Goal: Task Accomplishment & Management: Manage account settings

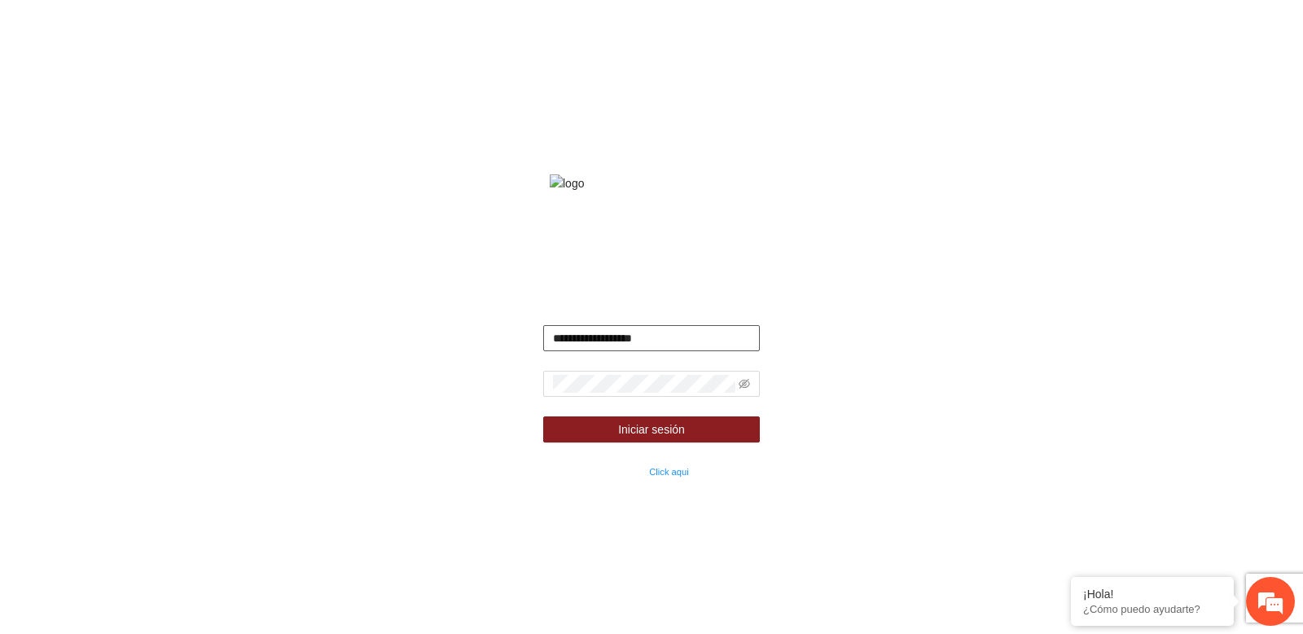
click at [668, 351] on input "**********" at bounding box center [652, 338] width 218 height 26
type input "**********"
click at [543, 416] on button "Iniciar sesión" at bounding box center [652, 429] width 218 height 26
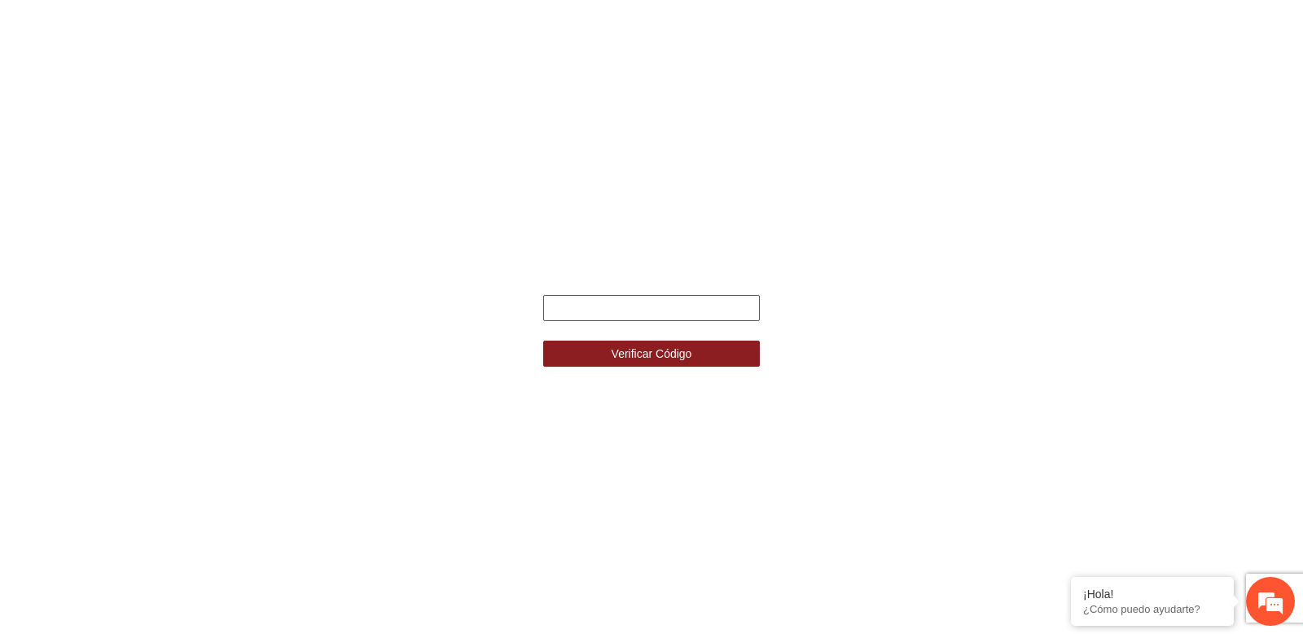
click at [585, 295] on input "text" at bounding box center [652, 308] width 218 height 26
type input "******"
click at [543, 341] on button "Verificar Código" at bounding box center [652, 354] width 218 height 26
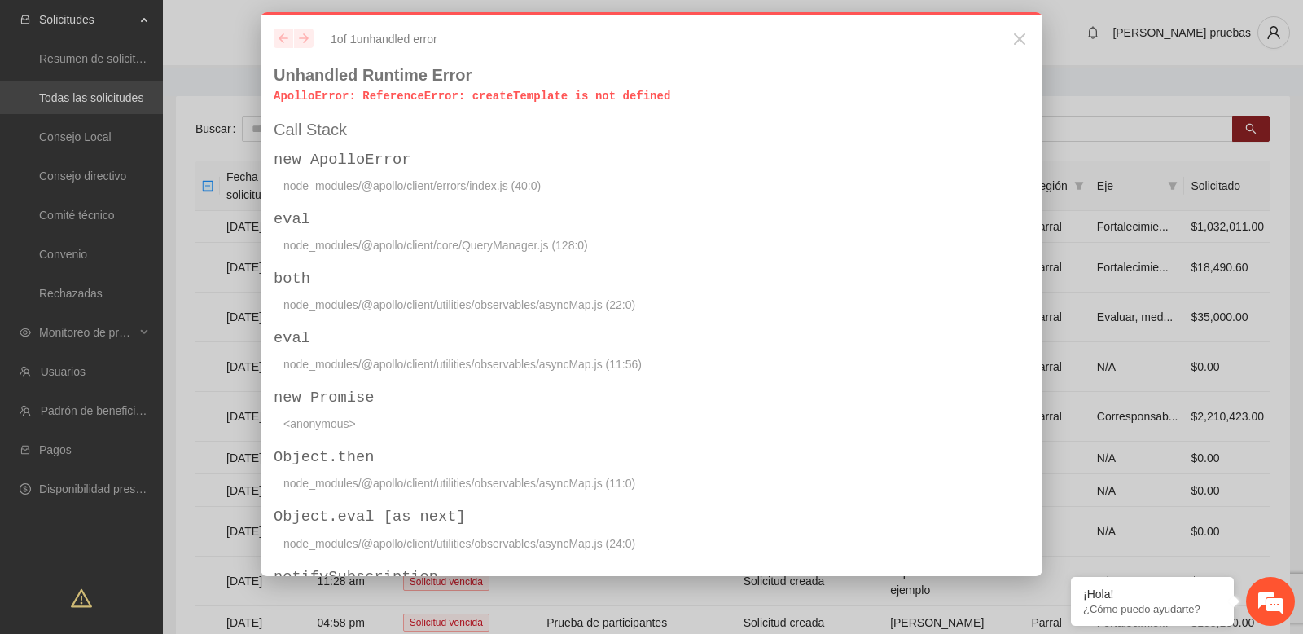
click at [531, 99] on p "ApolloError : ReferenceError: createTemplate is not defined" at bounding box center [652, 96] width 756 height 16
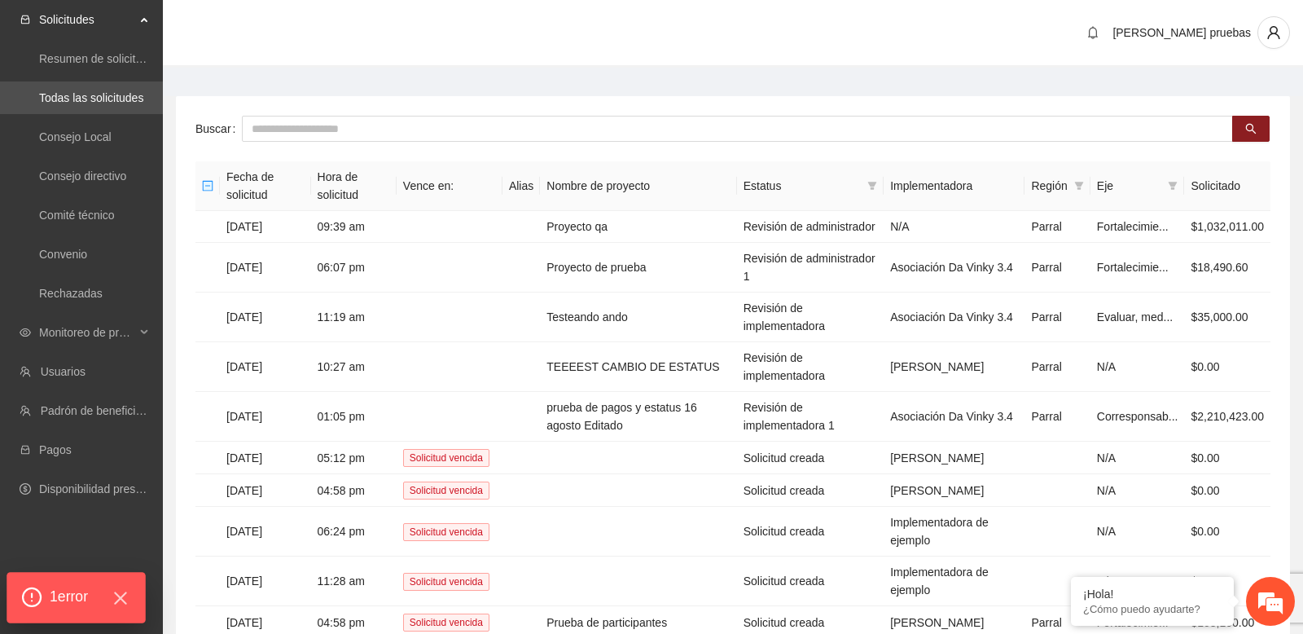
click at [112, 595] on div "1 error" at bounding box center [76, 598] width 110 height 22
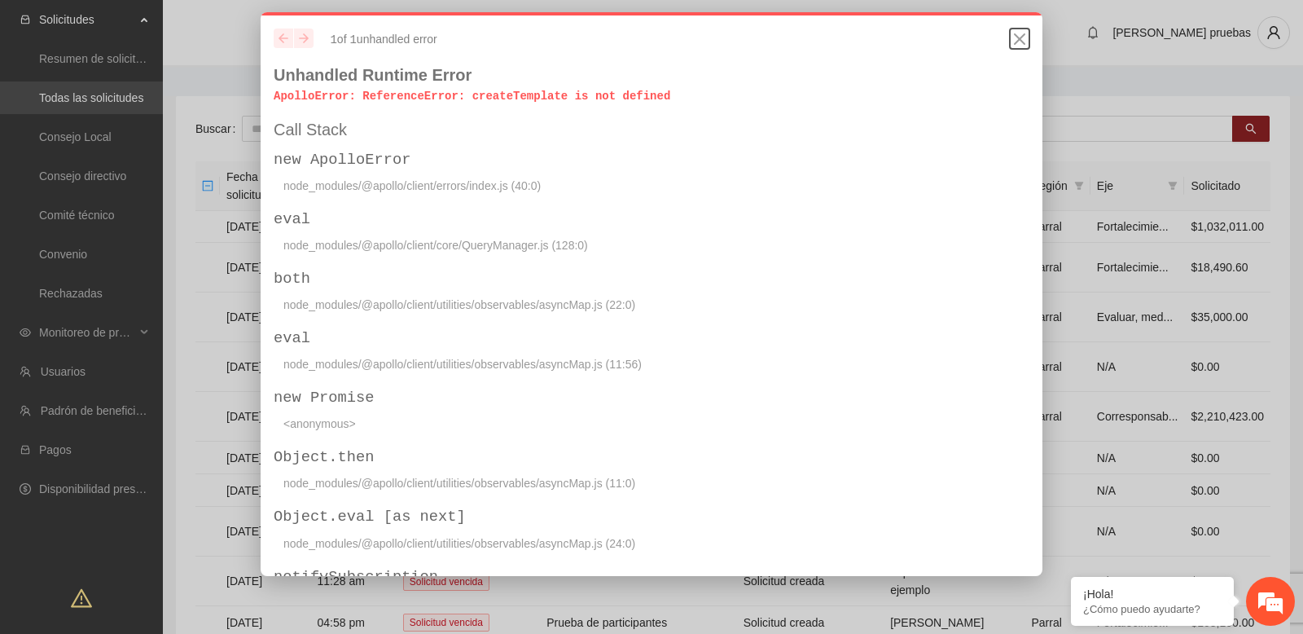
click at [1020, 42] on icon "Close" at bounding box center [1020, 39] width 20 height 20
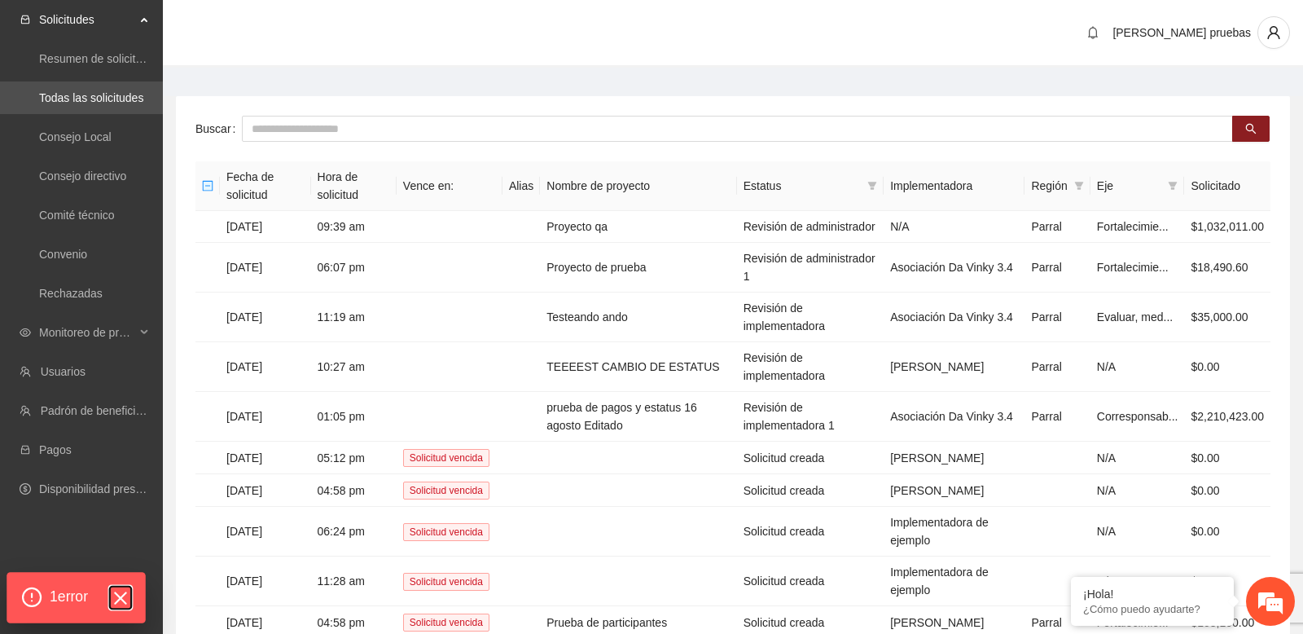
click at [125, 595] on icon "Hide Errors" at bounding box center [120, 597] width 11 height 11
click at [224, 86] on main "Buscar Fecha de solicitud Hora de solicitud Vence en: Alias Nombre de proyecto …" at bounding box center [733, 394] width 1140 height 653
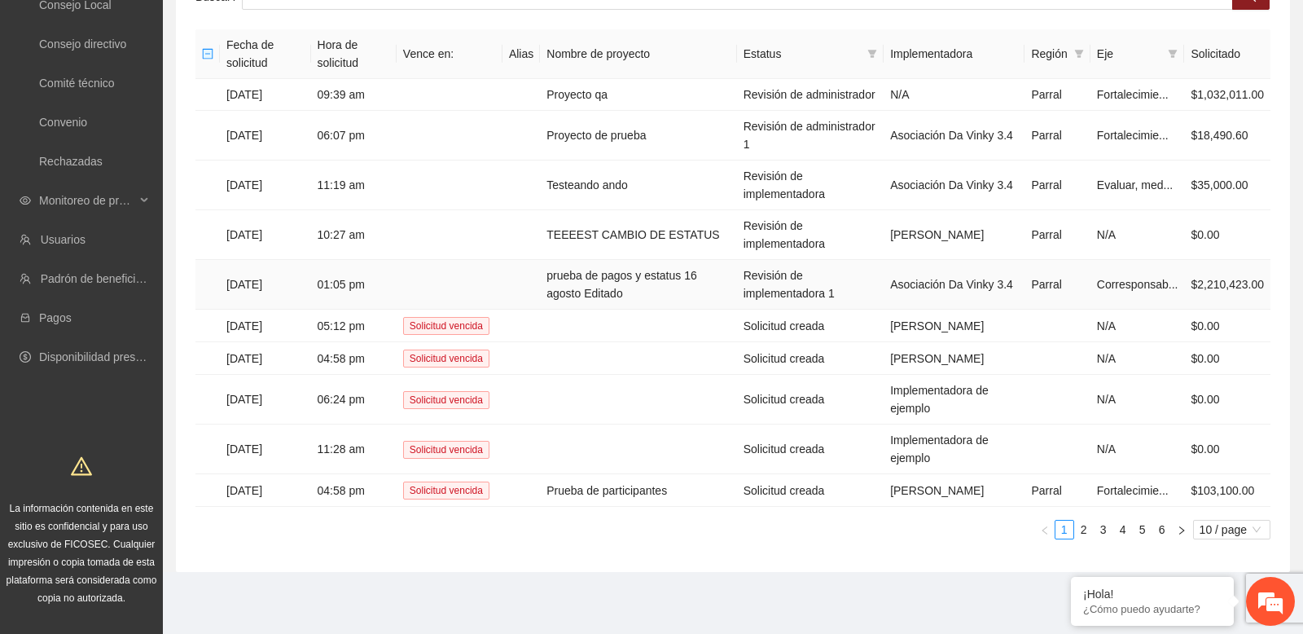
click at [784, 283] on td "Revisión de implementadora 1" at bounding box center [810, 285] width 147 height 50
click at [1250, 526] on span "10 / page" at bounding box center [1232, 530] width 64 height 18
click at [1241, 503] on div "100 / page" at bounding box center [1233, 500] width 60 height 18
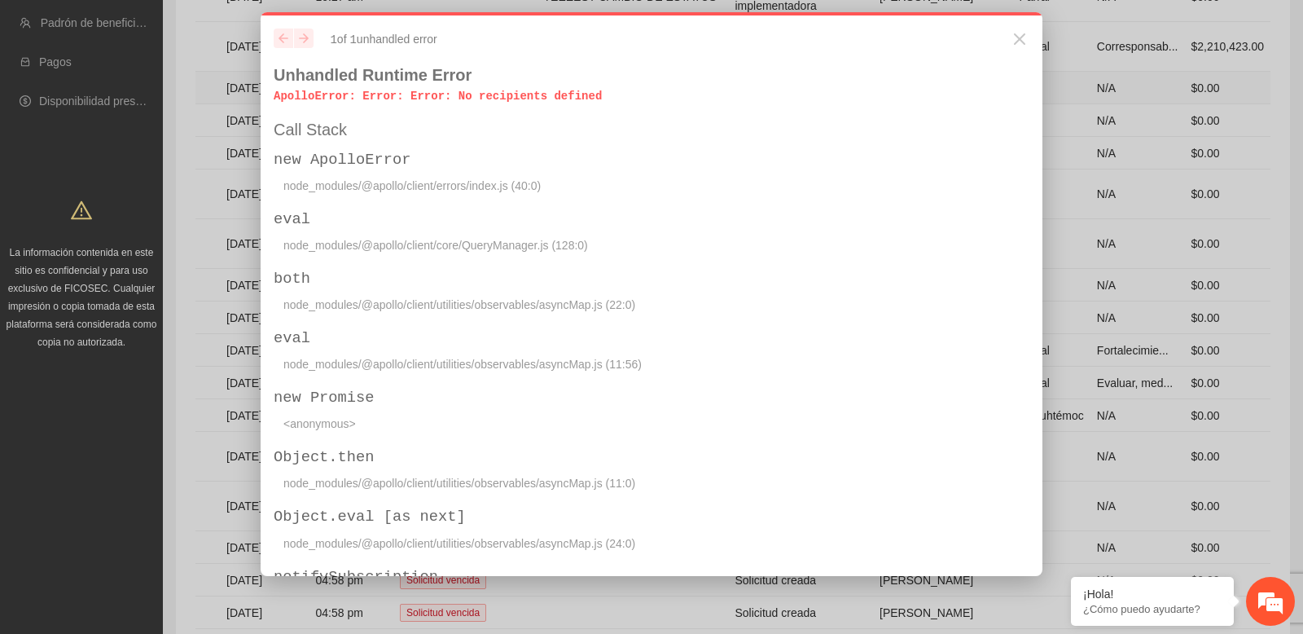
scroll to position [565, 0]
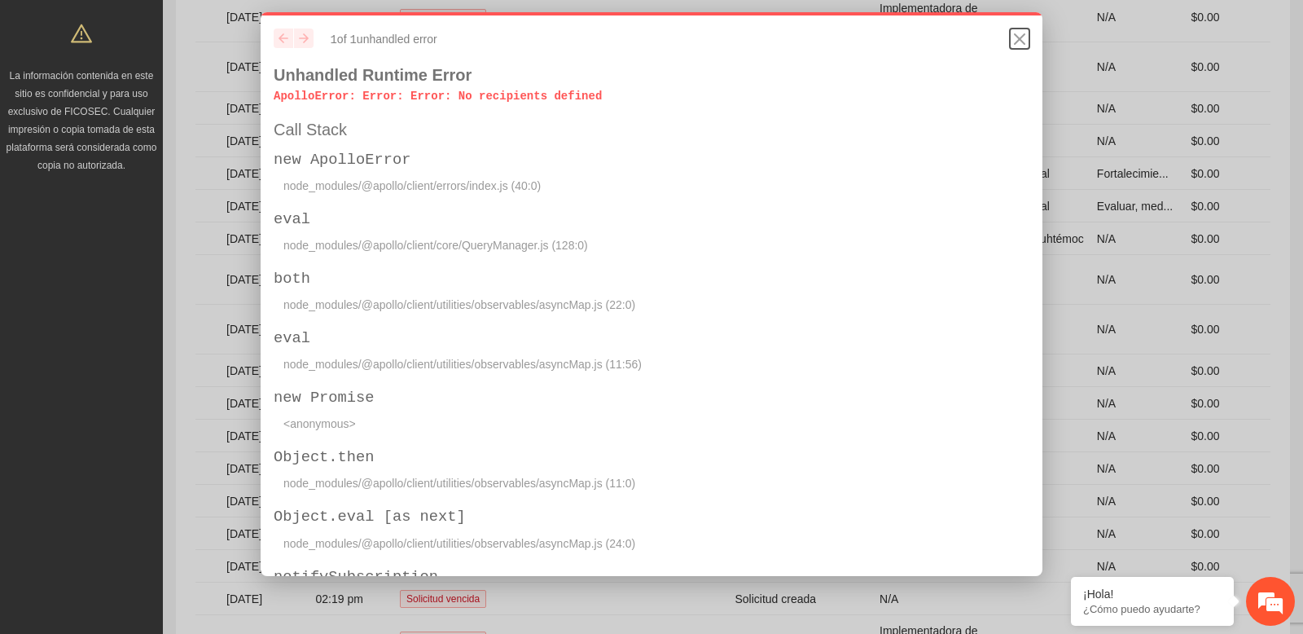
click at [1019, 40] on icon "Close" at bounding box center [1020, 39] width 10 height 10
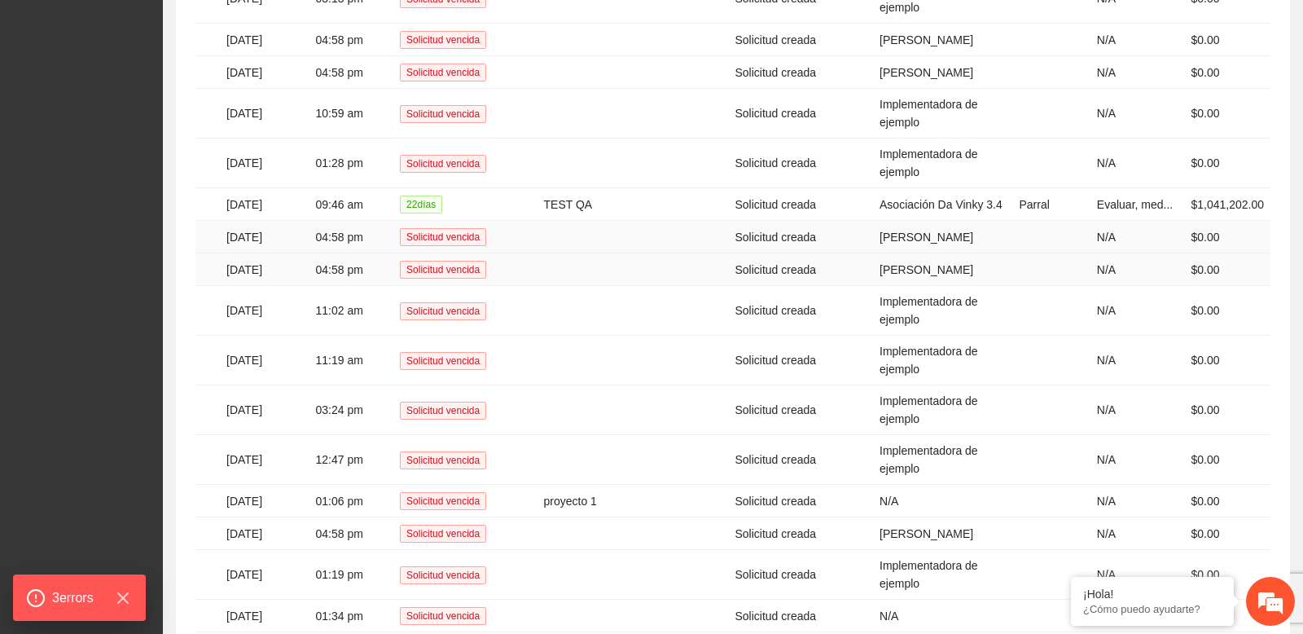
scroll to position [1551, 0]
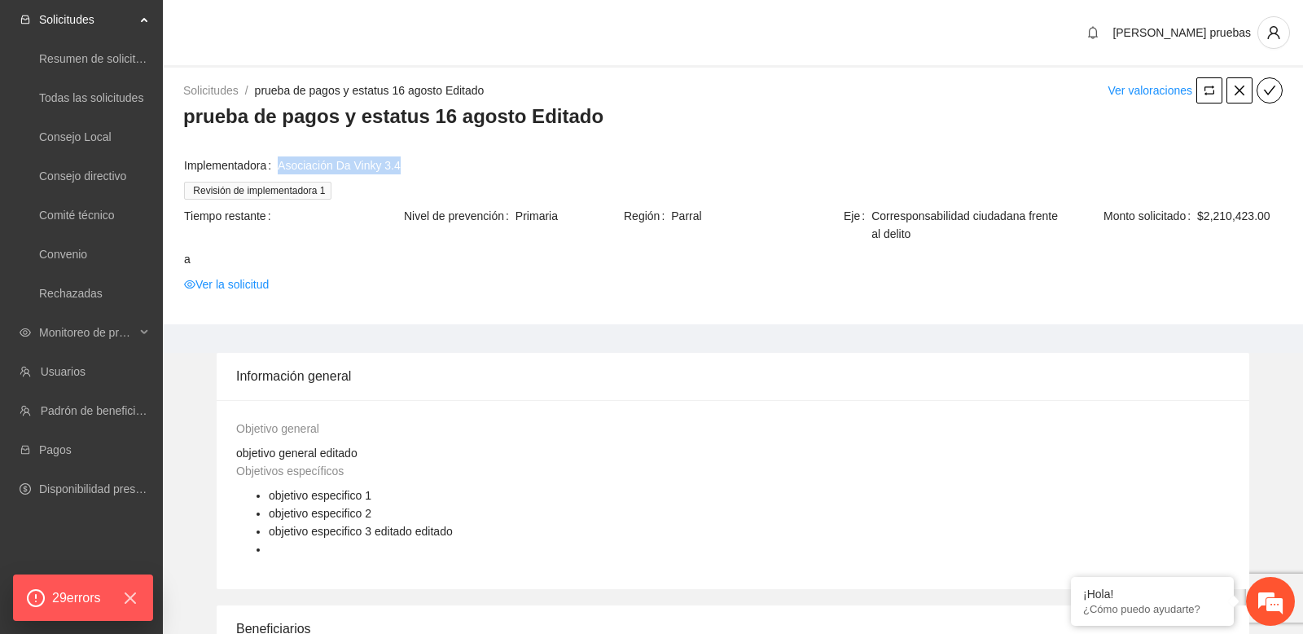
drag, startPoint x: 426, startPoint y: 165, endPoint x: 283, endPoint y: 165, distance: 142.6
click at [283, 165] on span "Asociación Da Vinky 3.4" at bounding box center [780, 165] width 1004 height 18
copy link "Asociación Da Vinky 3.4"
click at [117, 65] on link "Resumen de solicitudes por aprobar" at bounding box center [130, 58] width 183 height 13
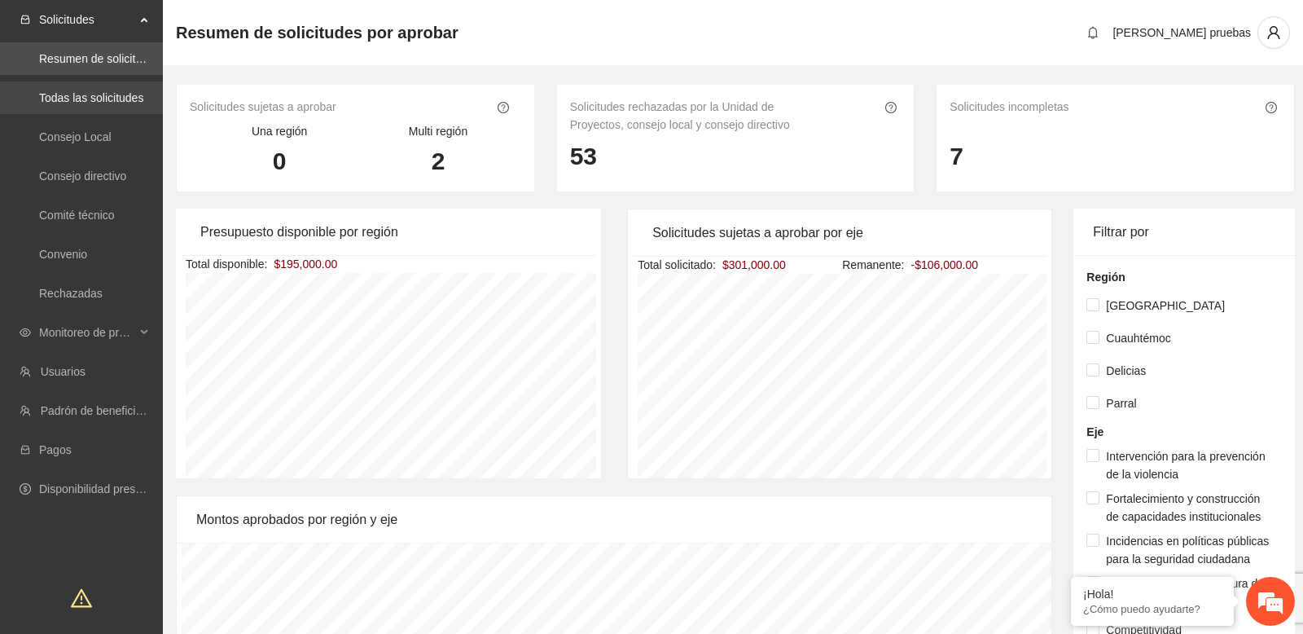
click at [107, 91] on link "Todas las solicitudes" at bounding box center [91, 97] width 104 height 13
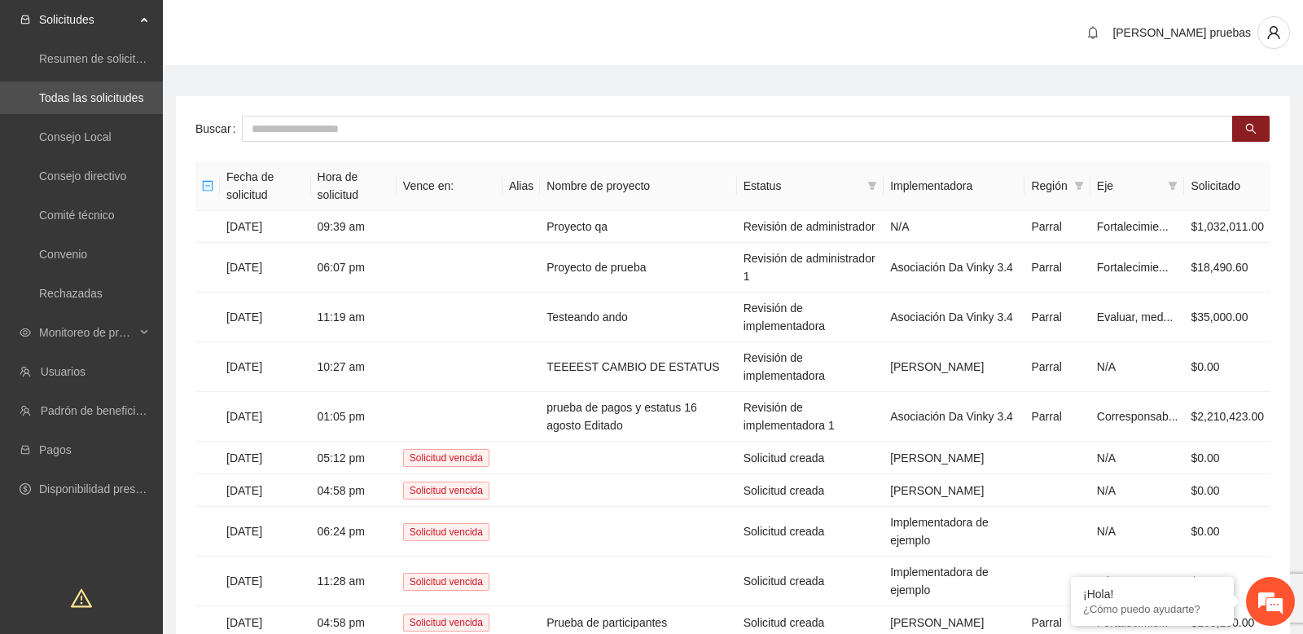
click at [465, 80] on main "Buscar Fecha de solicitud Hora de solicitud Vence en: Alias Nombre de proyecto …" at bounding box center [733, 394] width 1140 height 653
click at [715, 89] on main "Buscar Fecha de solicitud Hora de solicitud Vence en: Alias Nombre de proyecto …" at bounding box center [733, 394] width 1140 height 653
click at [414, 64] on div "[PERSON_NAME] pruebas" at bounding box center [733, 34] width 1140 height 68
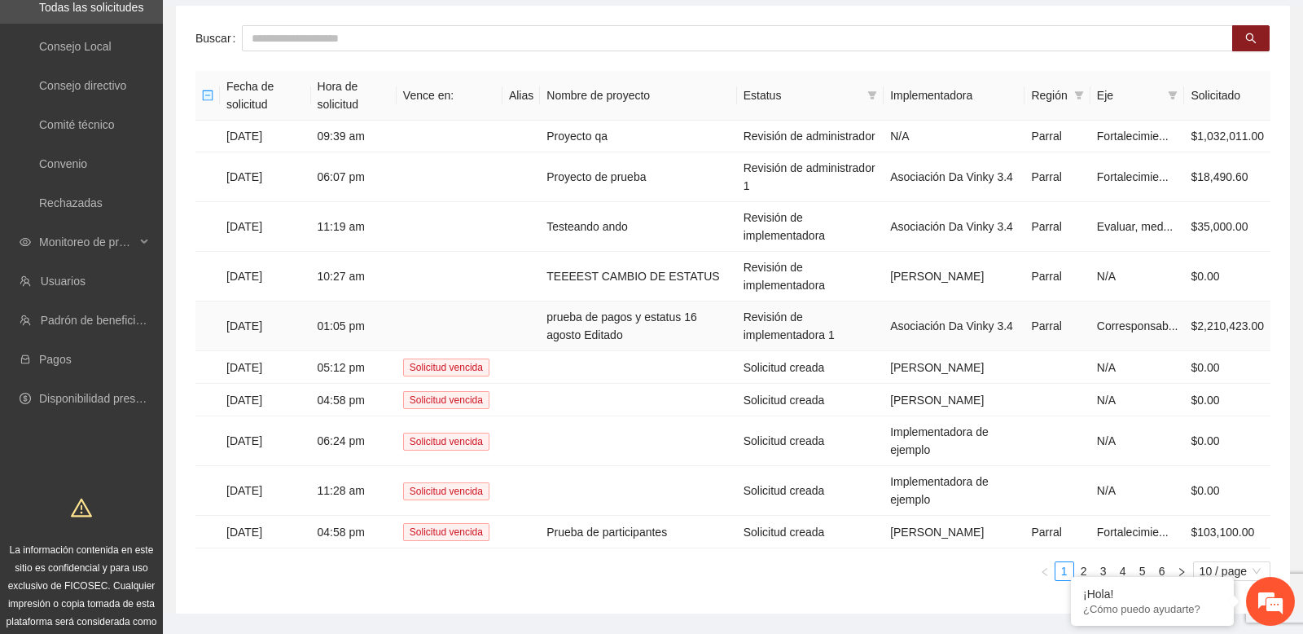
scroll to position [123, 0]
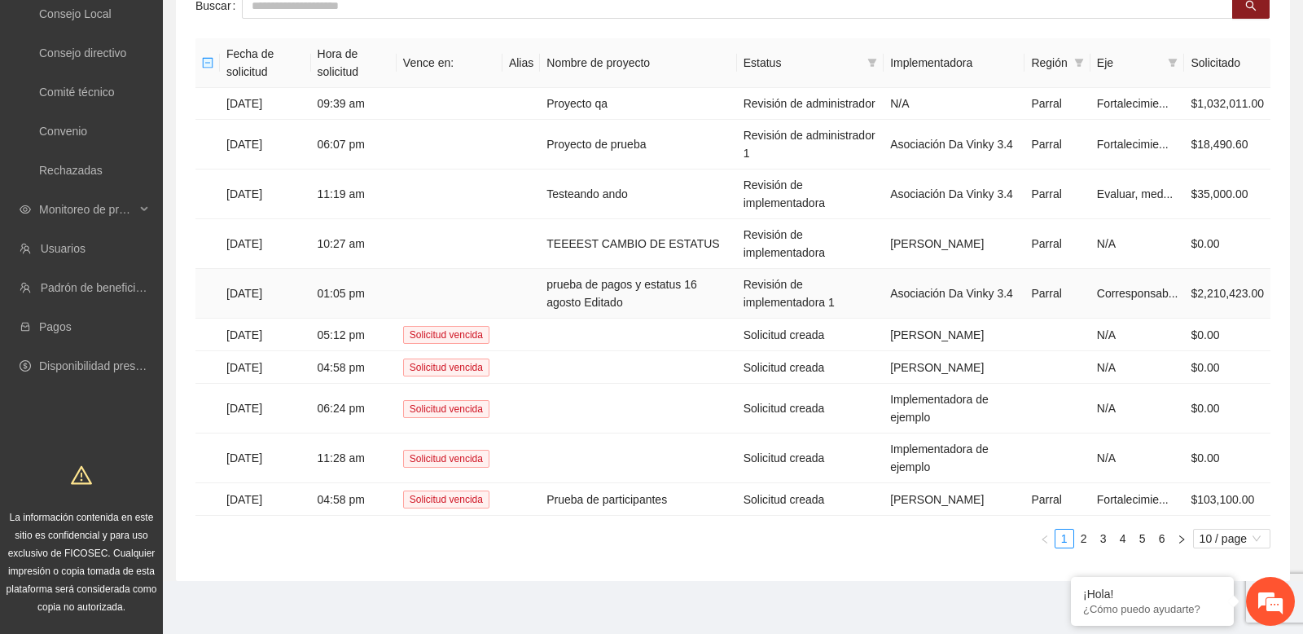
click at [591, 304] on td "prueba de pagos y estatus 16 agosto Editado" at bounding box center [638, 294] width 196 height 50
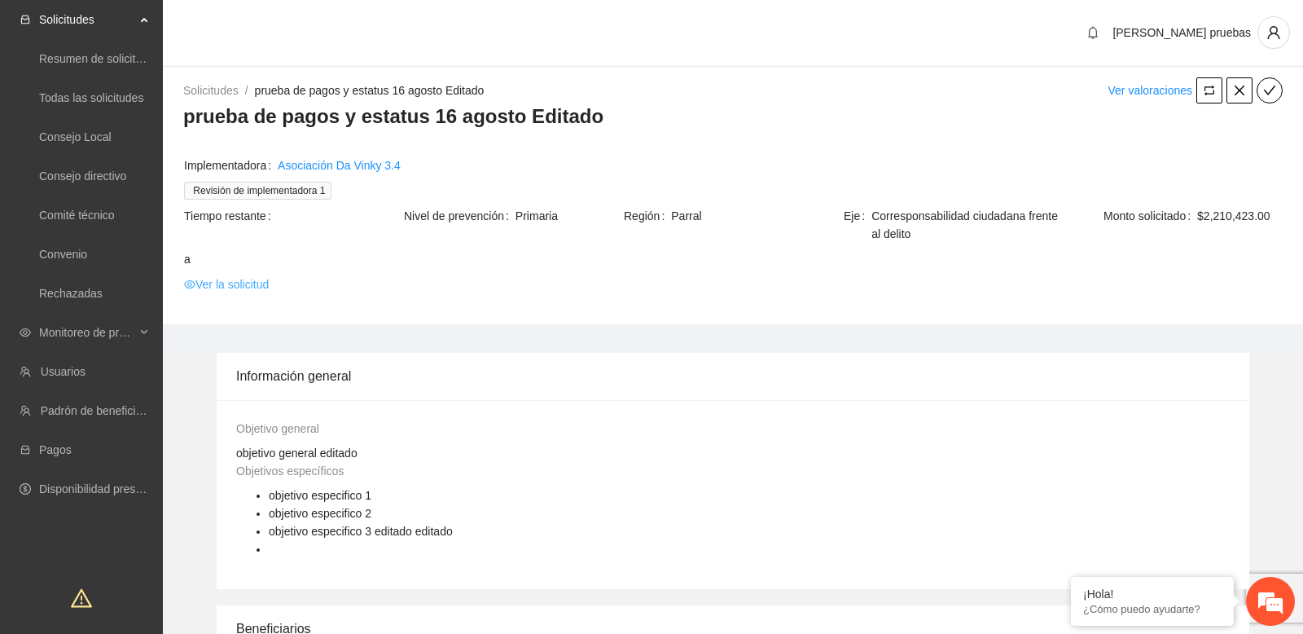
click at [257, 285] on link "Ver la solicitud" at bounding box center [226, 284] width 85 height 18
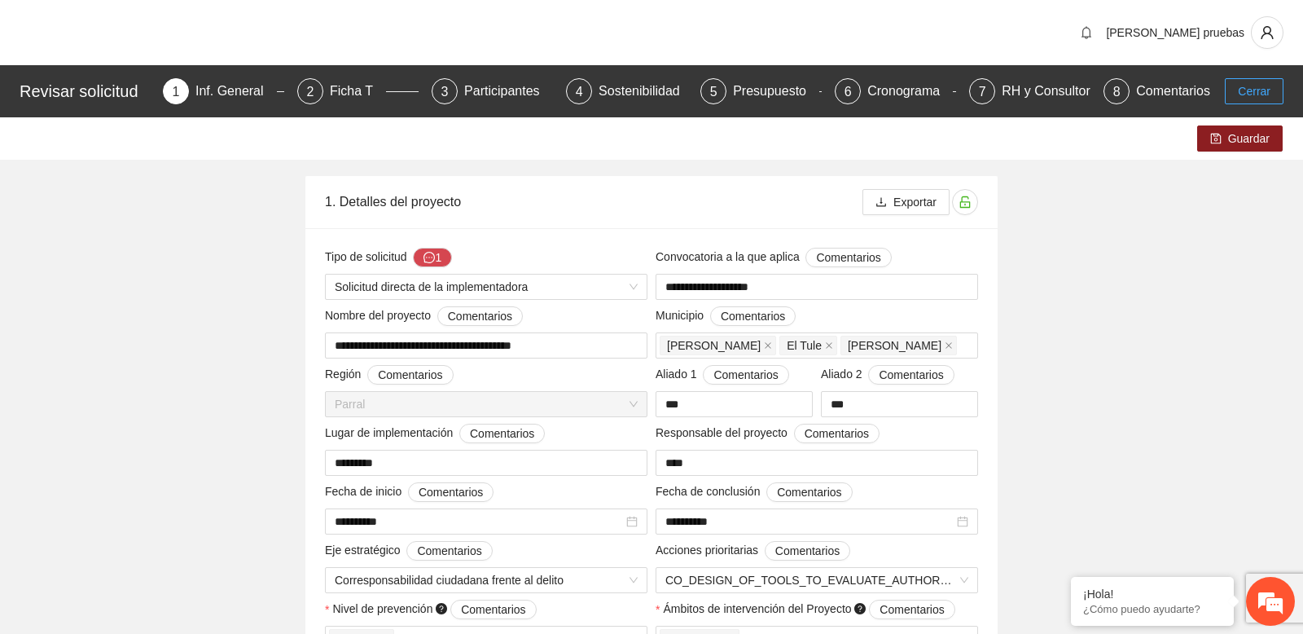
click at [1235, 92] on button "Cerrar" at bounding box center [1254, 91] width 59 height 26
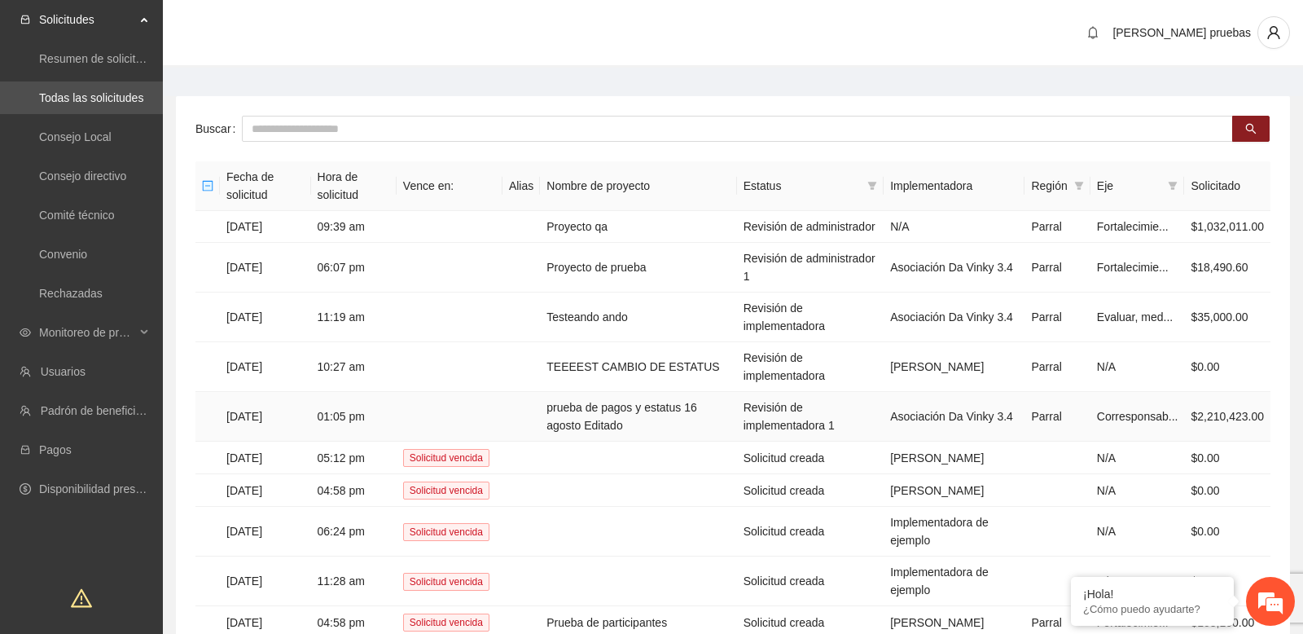
click at [340, 439] on td "01:05 pm" at bounding box center [354, 417] width 86 height 50
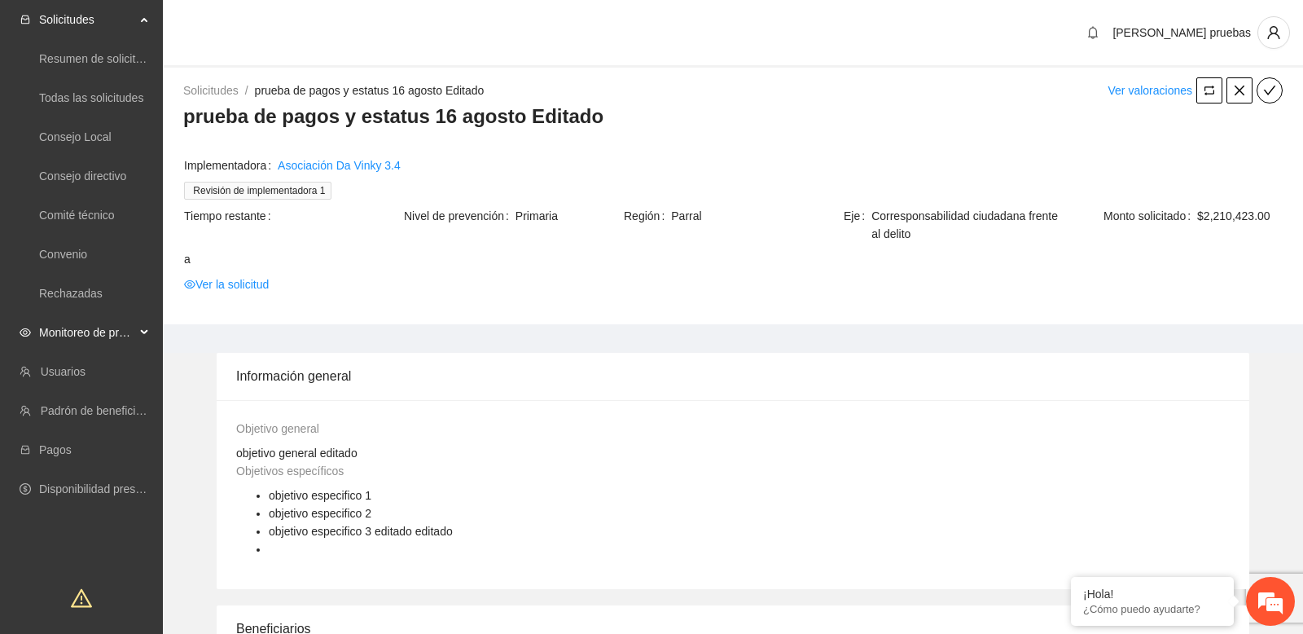
click at [116, 345] on span "Monitoreo de proyectos" at bounding box center [87, 332] width 96 height 33
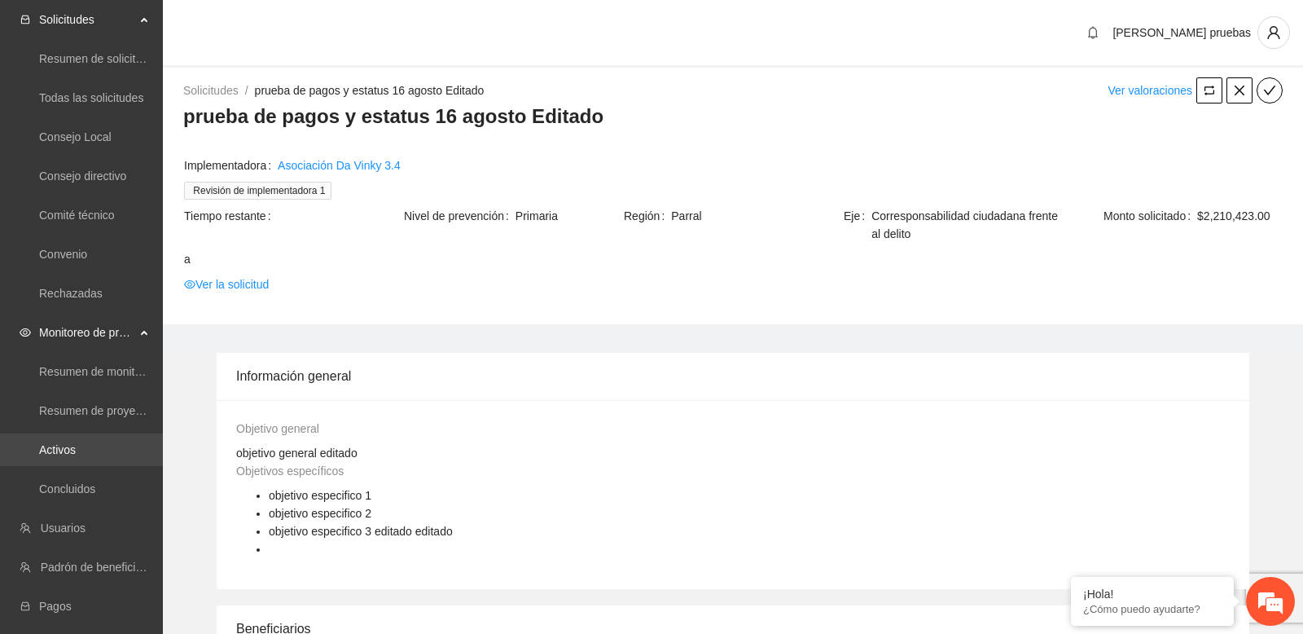
click at [76, 450] on link "Activos" at bounding box center [57, 449] width 37 height 13
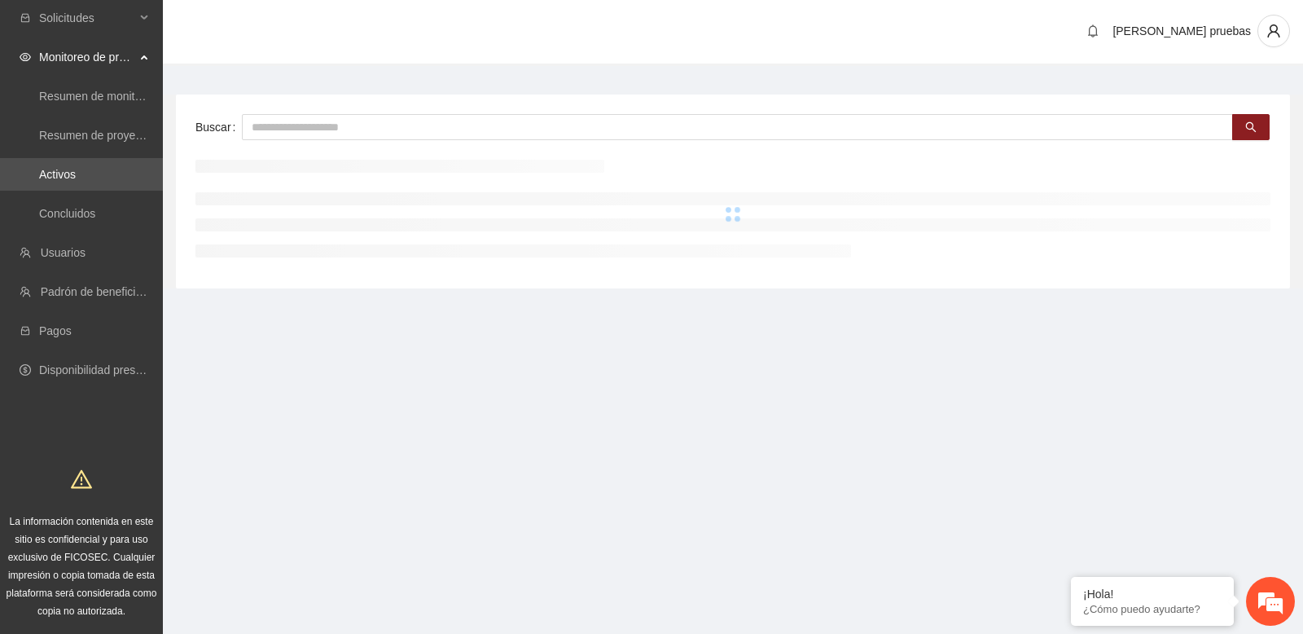
scroll to position [2, 0]
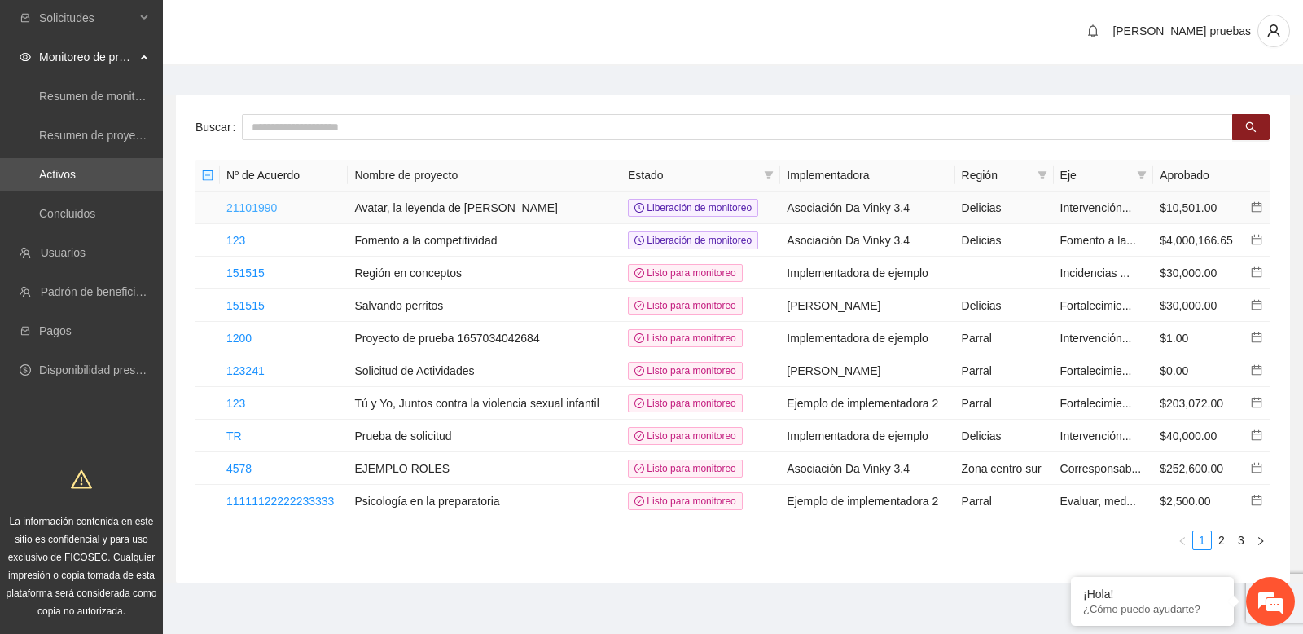
click at [267, 207] on link "21101990" at bounding box center [251, 207] width 51 height 13
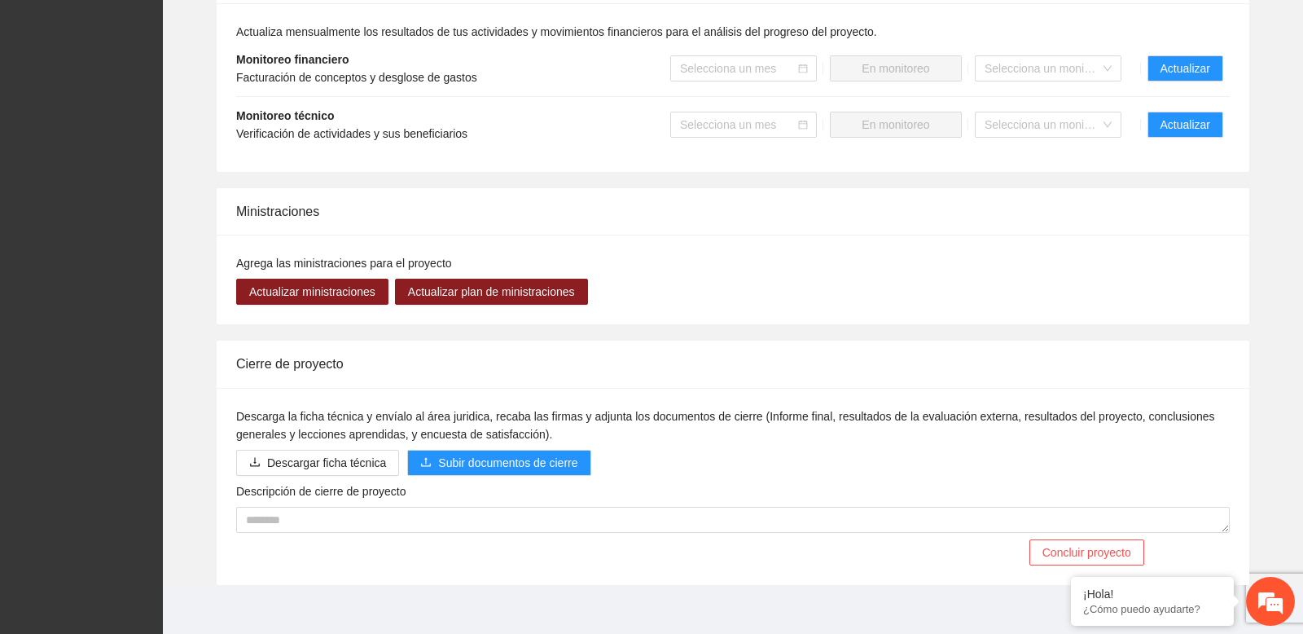
scroll to position [1332, 0]
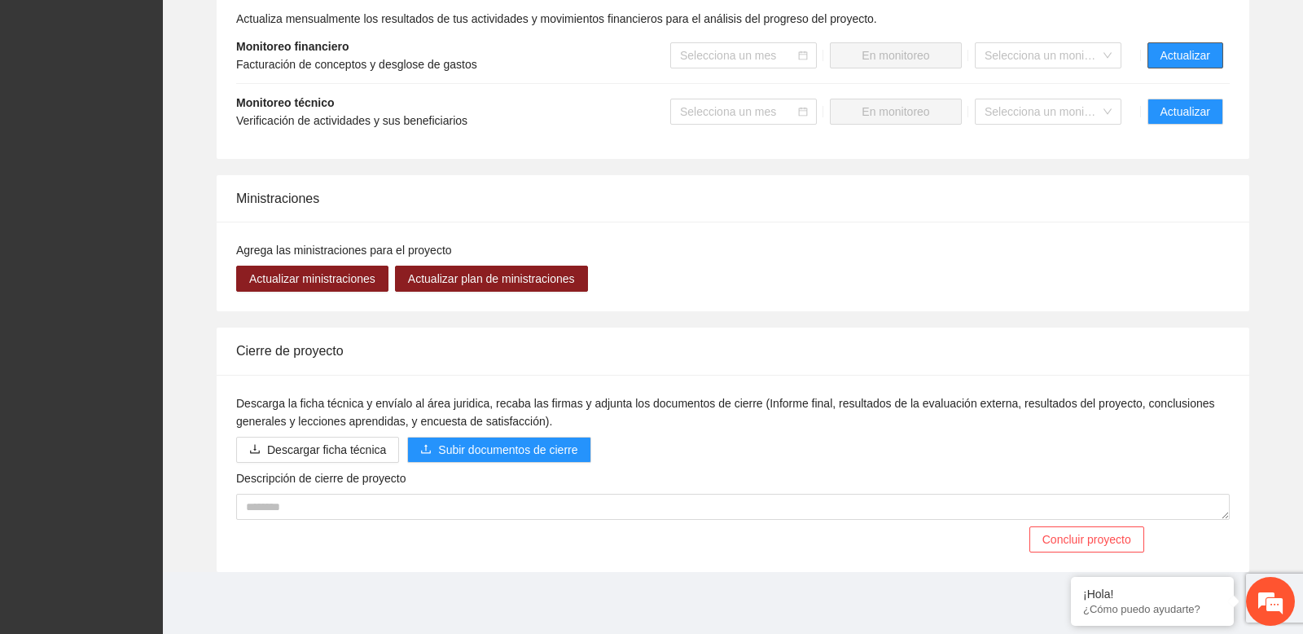
click at [1185, 53] on span "Actualizar" at bounding box center [1186, 55] width 50 height 18
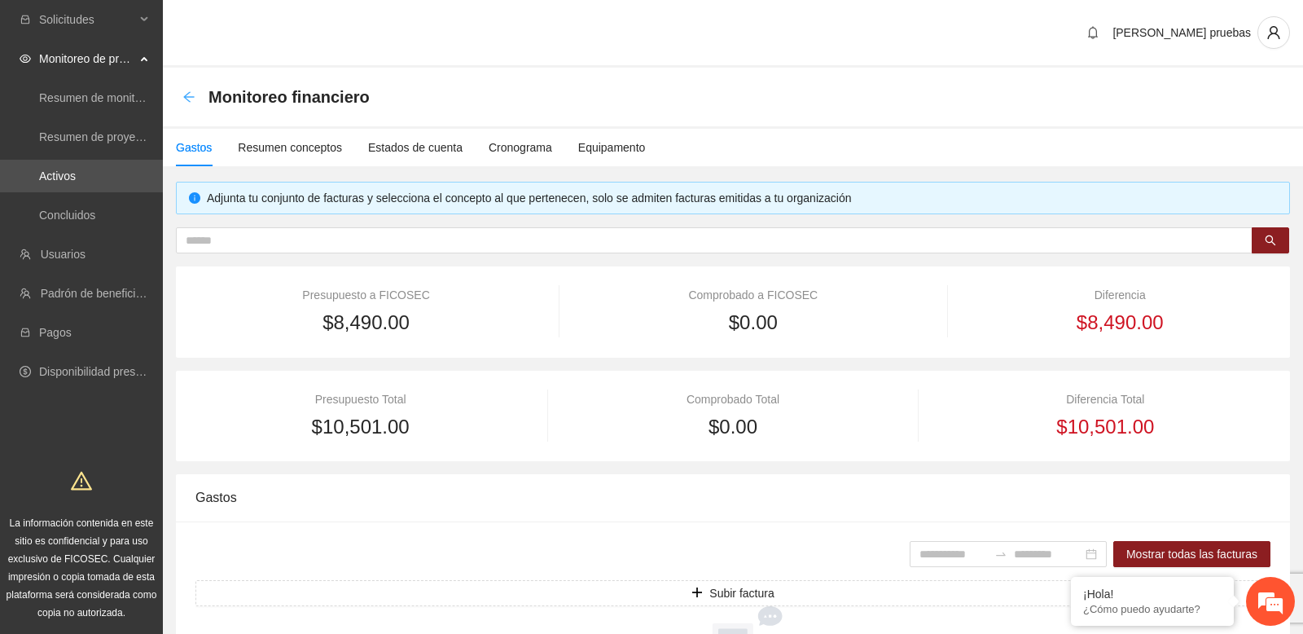
click at [192, 90] on icon "arrow-left" at bounding box center [188, 96] width 13 height 13
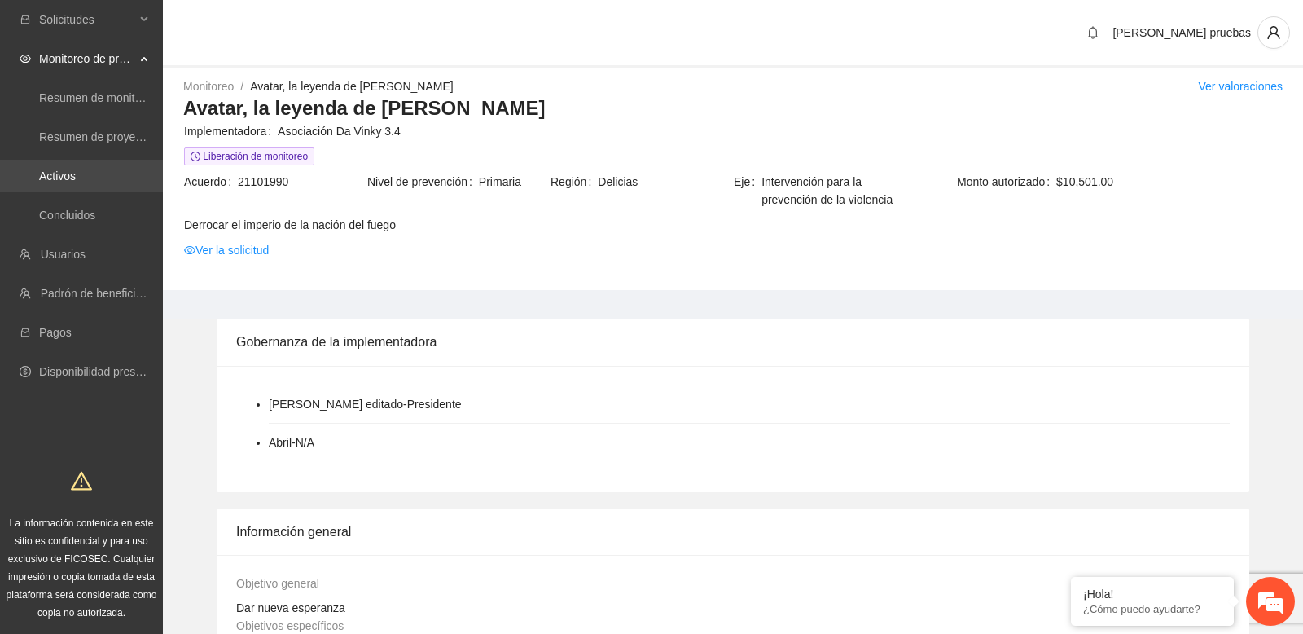
click at [76, 173] on link "Activos" at bounding box center [57, 175] width 37 height 13
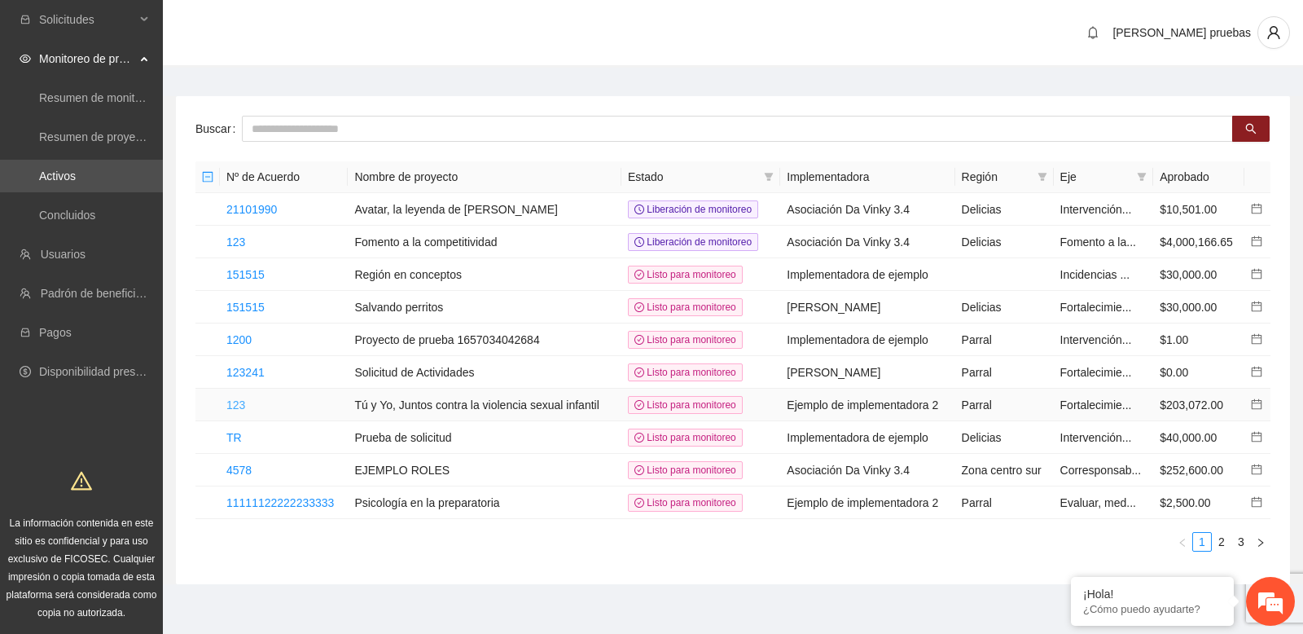
click at [235, 406] on link "123" at bounding box center [235, 404] width 19 height 13
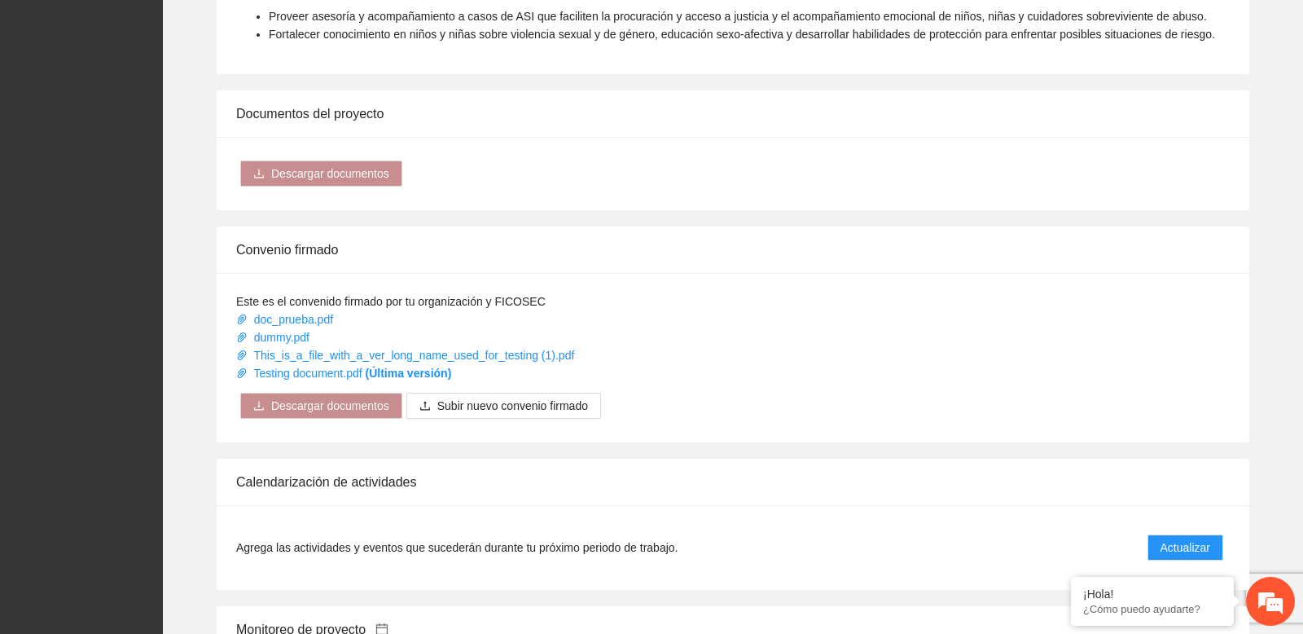
scroll to position [1386, 0]
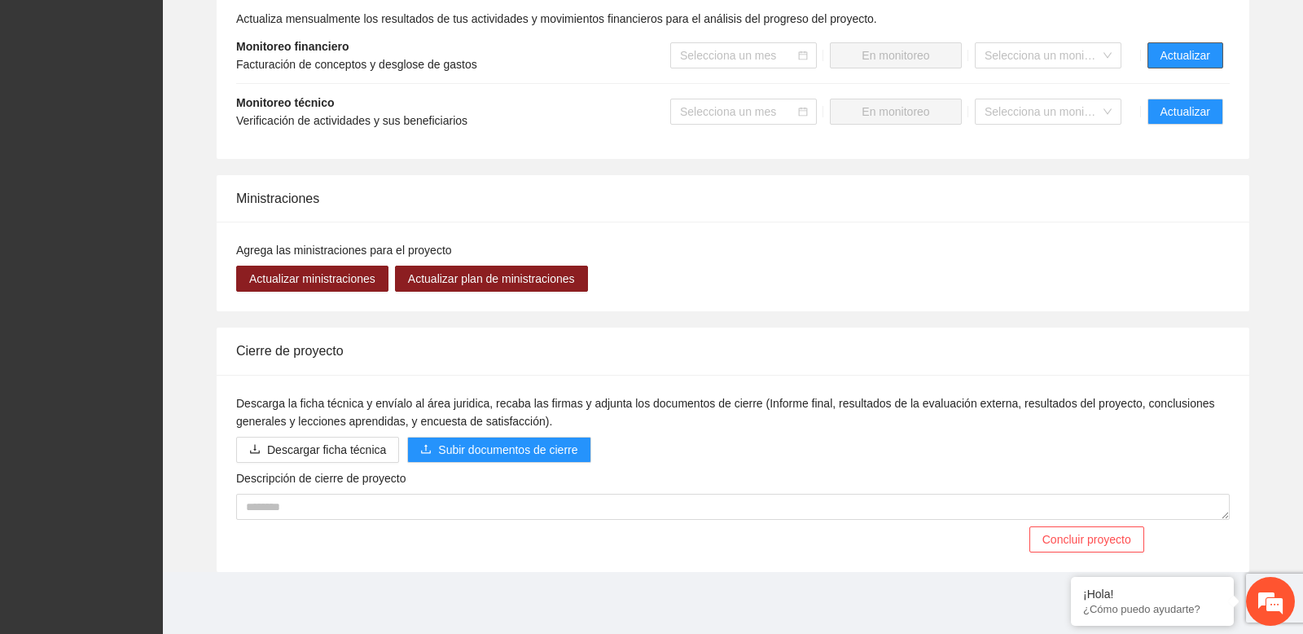
click at [1184, 58] on span "Actualizar" at bounding box center [1186, 55] width 50 height 18
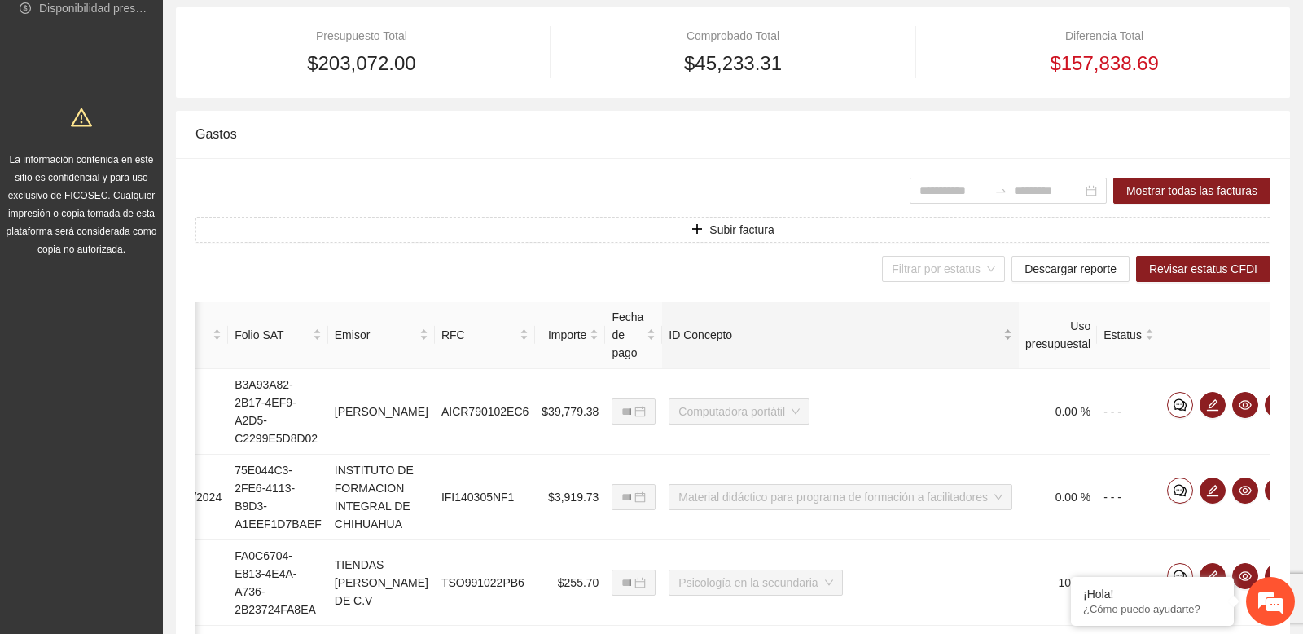
scroll to position [0, 276]
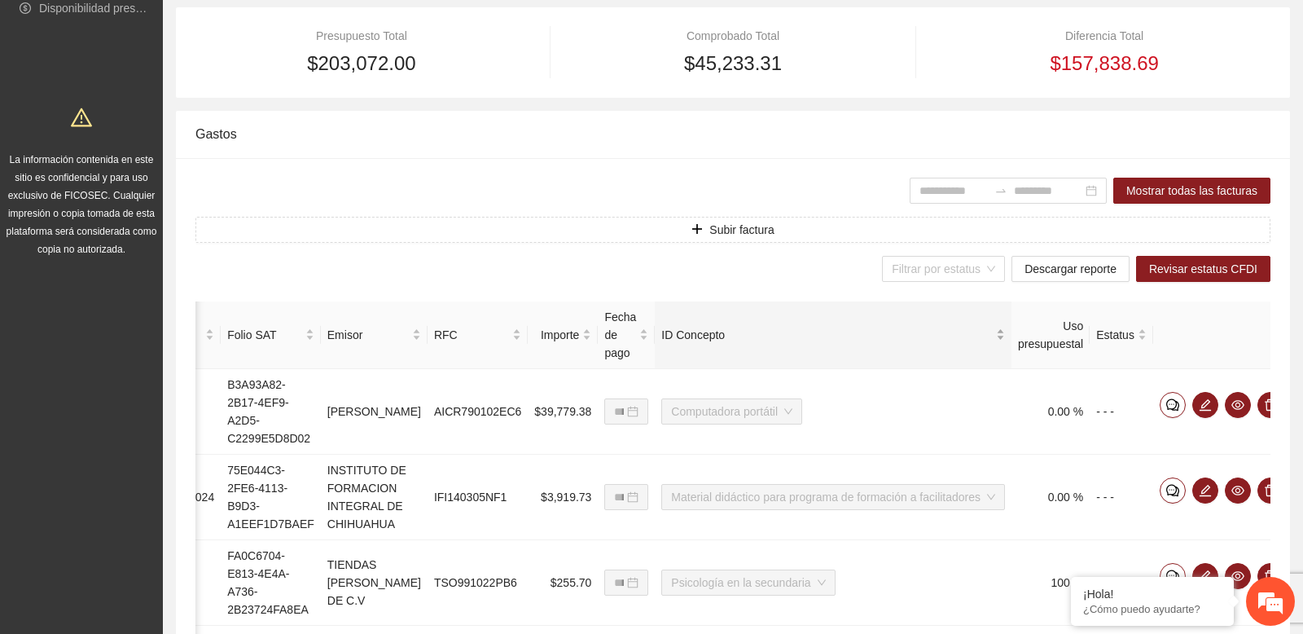
click at [977, 329] on div "ID Concepto" at bounding box center [833, 335] width 344 height 18
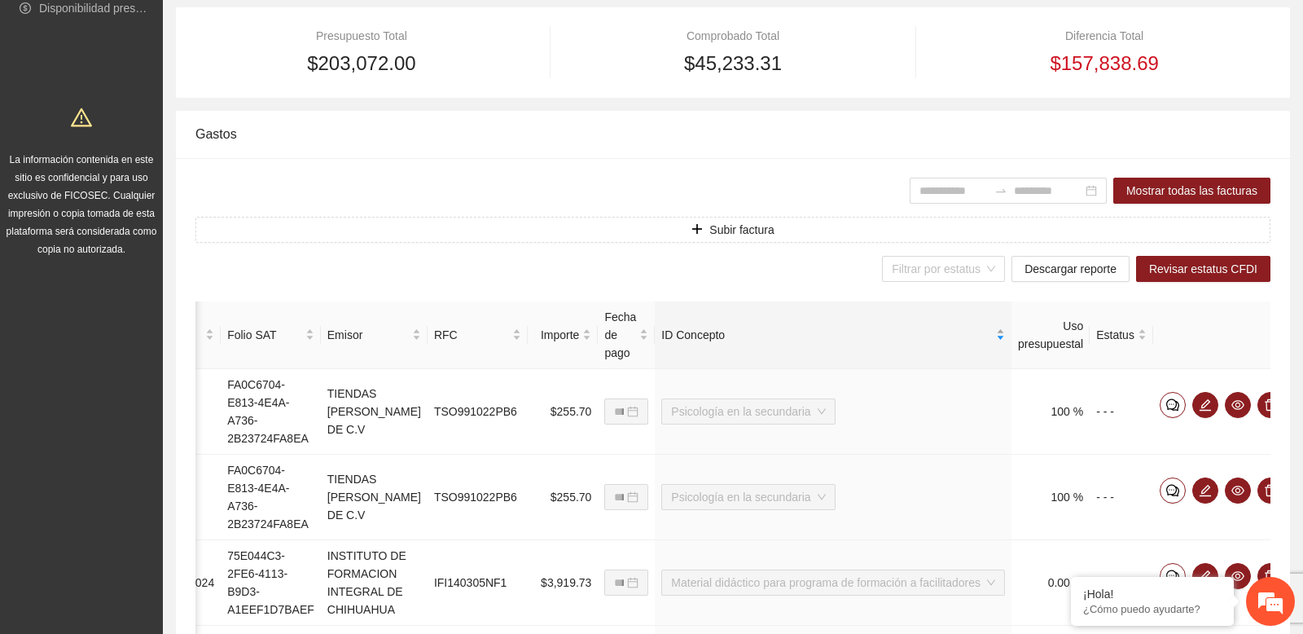
click at [681, 335] on span "ID Concepto" at bounding box center [827, 335] width 332 height 18
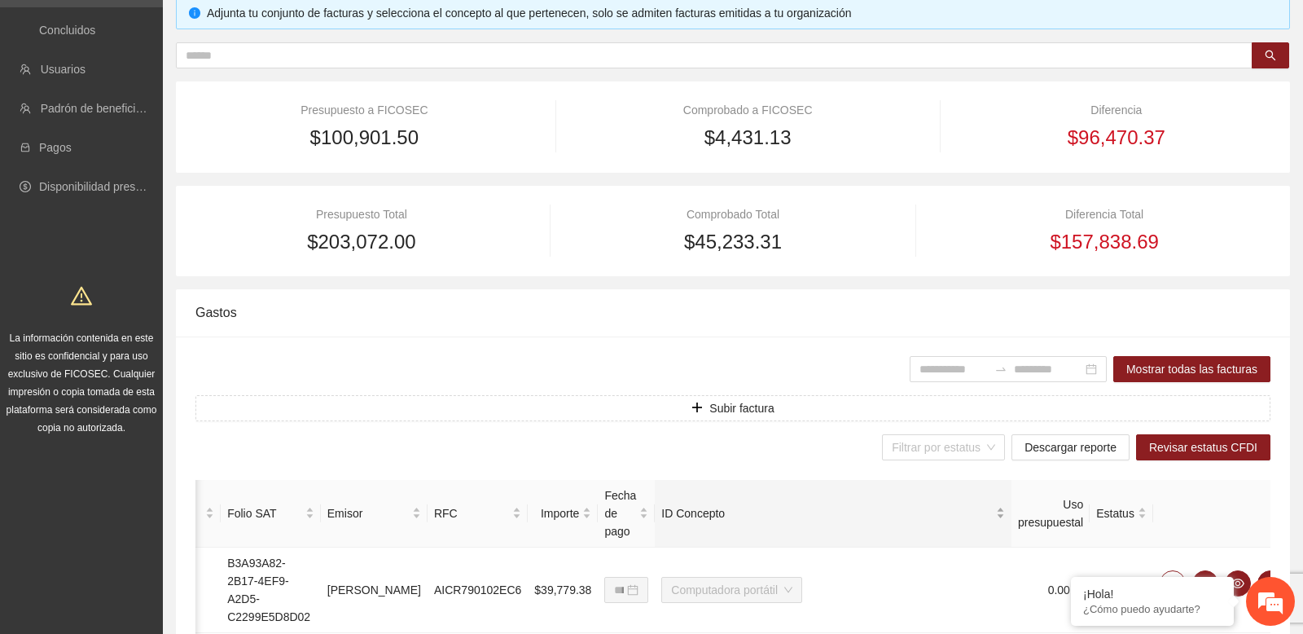
scroll to position [183, 0]
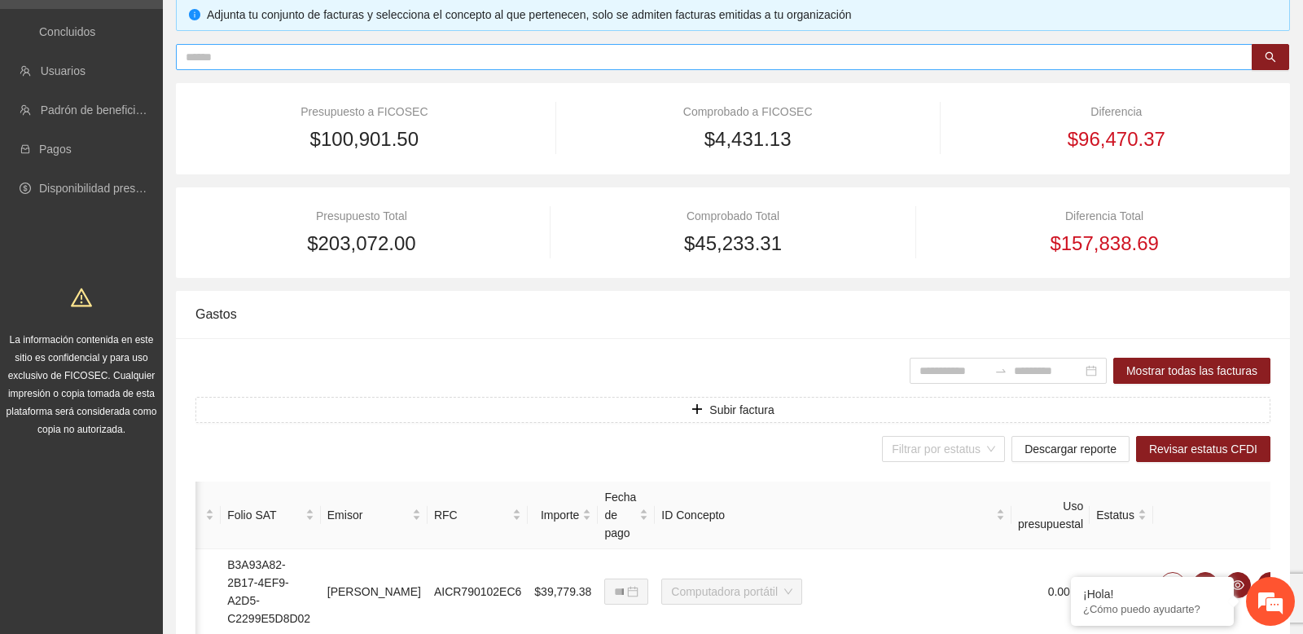
click at [554, 49] on input "text" at bounding box center [708, 57] width 1044 height 18
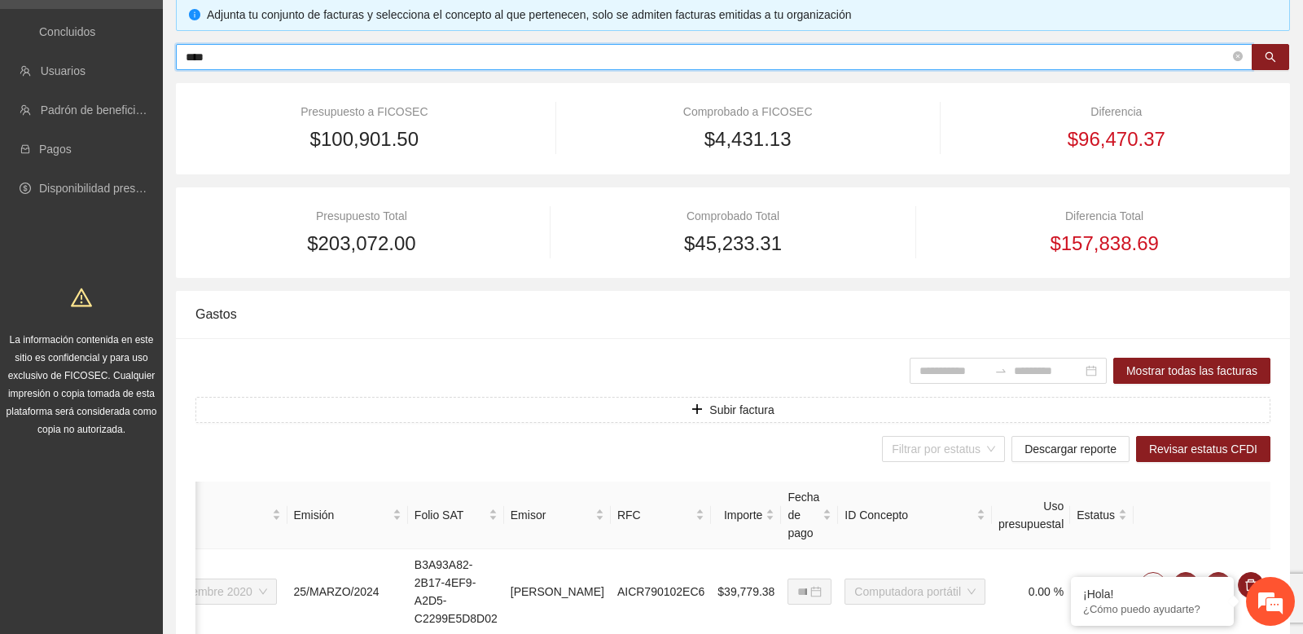
scroll to position [0, 51]
type input "**********"
